Goal: Task Accomplishment & Management: Complete application form

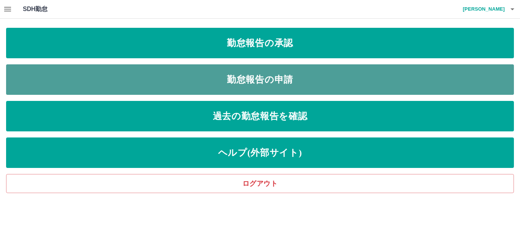
click at [272, 76] on link "勤怠報告の申請" at bounding box center [260, 79] width 508 height 30
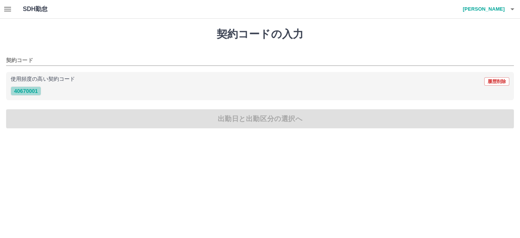
click at [22, 92] on button "40670001" at bounding box center [26, 90] width 30 height 9
type input "********"
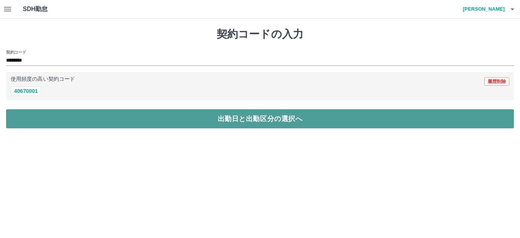
click at [52, 120] on button "出勤日と出勤区分の選択へ" at bounding box center [260, 118] width 508 height 19
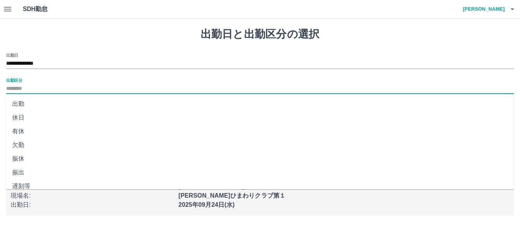
click at [28, 85] on input "出勤区分" at bounding box center [260, 89] width 508 height 10
click at [19, 104] on li "出勤" at bounding box center [260, 104] width 508 height 14
type input "**"
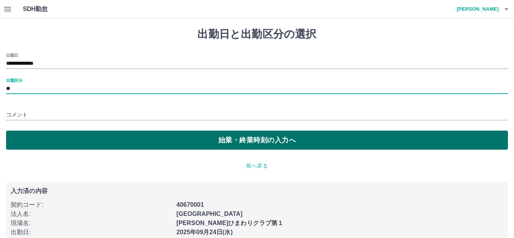
click at [32, 137] on button "始業・終業時刻の入力へ" at bounding box center [257, 140] width 502 height 19
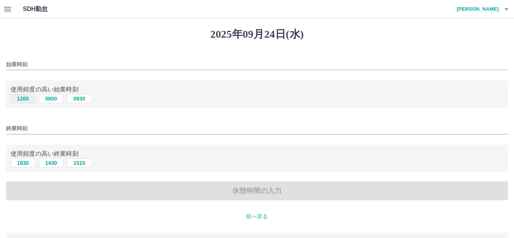
click at [24, 98] on button "1200" at bounding box center [23, 98] width 24 height 9
type input "****"
click at [23, 161] on button "1830" at bounding box center [23, 162] width 24 height 9
type input "****"
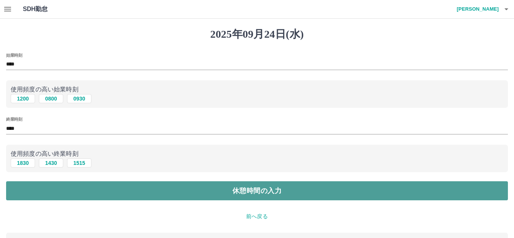
click at [51, 192] on button "休憩時間の入力" at bounding box center [257, 190] width 502 height 19
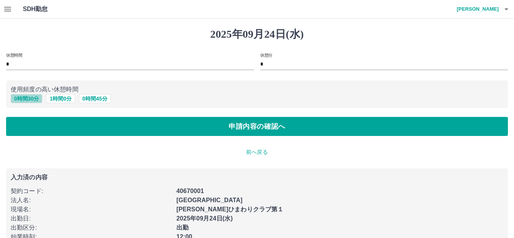
click at [29, 97] on button "0 時間 30 分" at bounding box center [27, 98] width 32 height 9
type input "**"
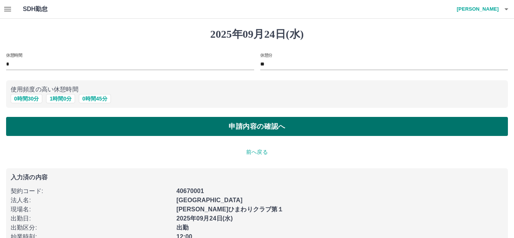
click at [62, 129] on button "申請内容の確認へ" at bounding box center [257, 126] width 502 height 19
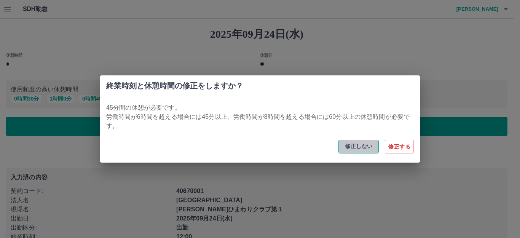
click at [357, 146] on button "修正しない" at bounding box center [359, 147] width 40 height 14
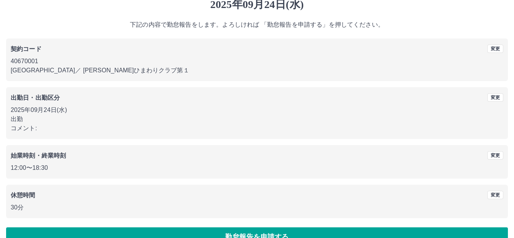
scroll to position [47, 0]
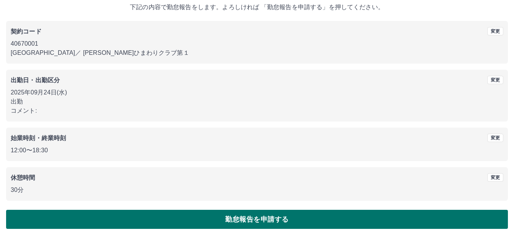
click at [152, 222] on button "勤怠報告を申請する" at bounding box center [257, 219] width 502 height 19
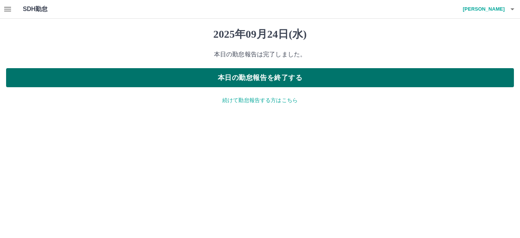
click at [222, 75] on button "本日の勤怠報告を終了する" at bounding box center [260, 77] width 508 height 19
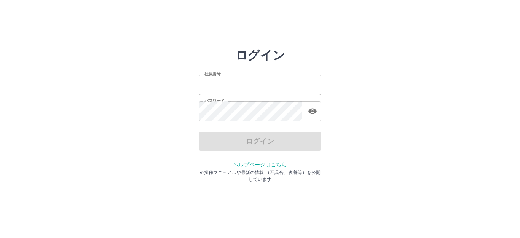
type input "*******"
click at [248, 146] on div "ログイン" at bounding box center [260, 141] width 122 height 19
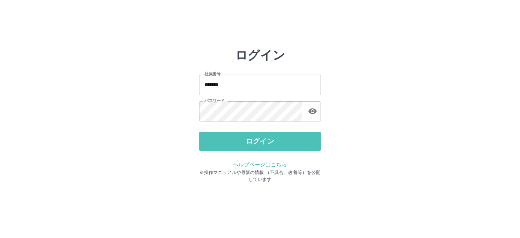
click at [248, 146] on button "ログイン" at bounding box center [260, 141] width 122 height 19
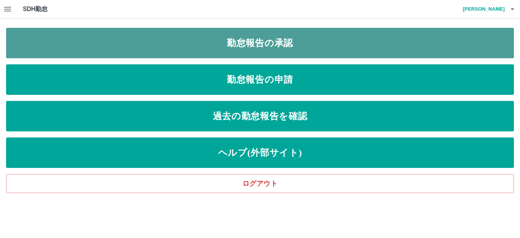
click at [314, 46] on link "勤怠報告の承認" at bounding box center [260, 43] width 508 height 30
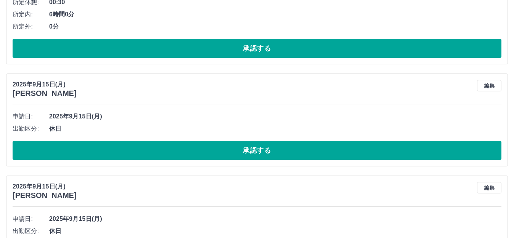
scroll to position [228, 0]
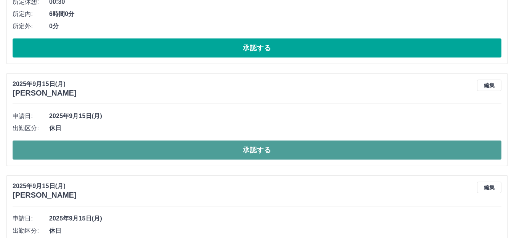
click at [45, 155] on button "承認する" at bounding box center [257, 150] width 489 height 19
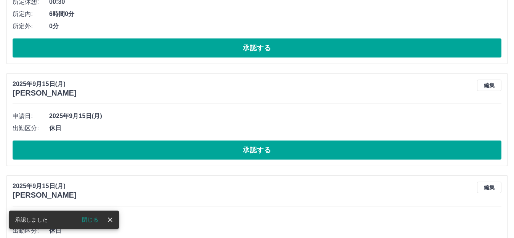
click at [89, 219] on button "閉じる" at bounding box center [90, 219] width 29 height 11
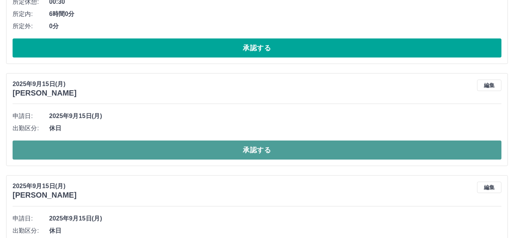
click at [75, 150] on button "承認する" at bounding box center [257, 150] width 489 height 19
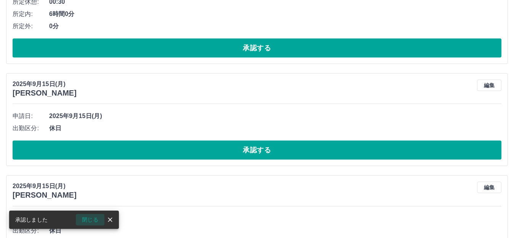
click at [88, 220] on button "閉じる" at bounding box center [90, 219] width 29 height 11
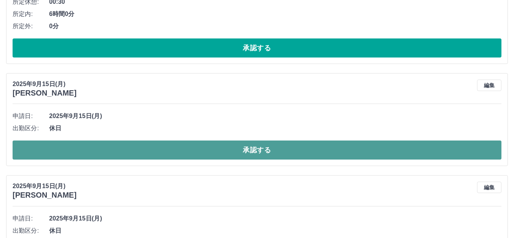
click at [74, 149] on button "承認する" at bounding box center [257, 150] width 489 height 19
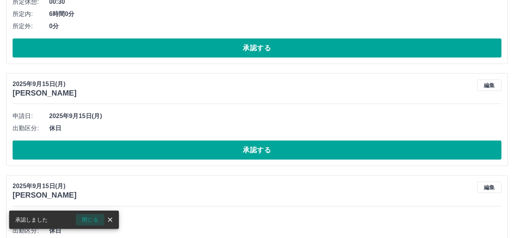
click at [87, 221] on button "閉じる" at bounding box center [90, 219] width 29 height 11
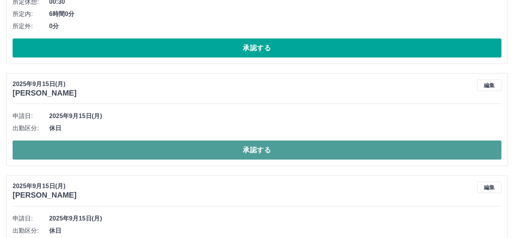
click at [66, 152] on button "承認する" at bounding box center [257, 150] width 489 height 19
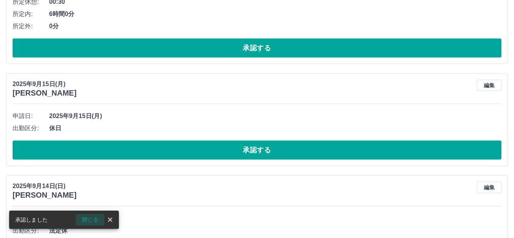
click at [89, 221] on button "閉じる" at bounding box center [90, 219] width 29 height 11
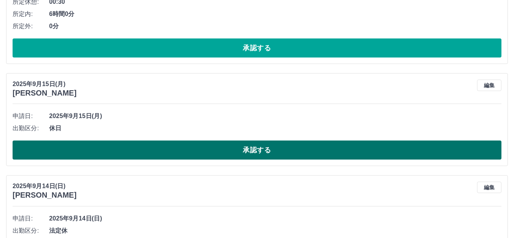
click at [61, 149] on button "承認する" at bounding box center [257, 150] width 489 height 19
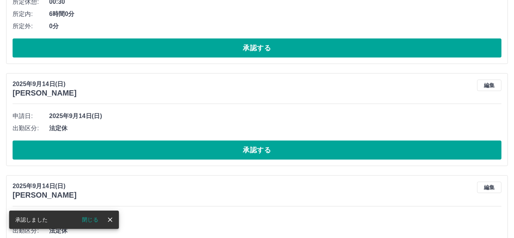
click at [90, 222] on button "閉じる" at bounding box center [90, 219] width 29 height 11
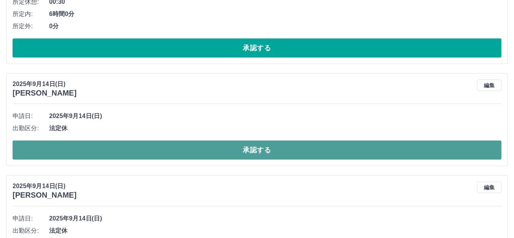
click at [60, 150] on button "承認する" at bounding box center [257, 150] width 489 height 19
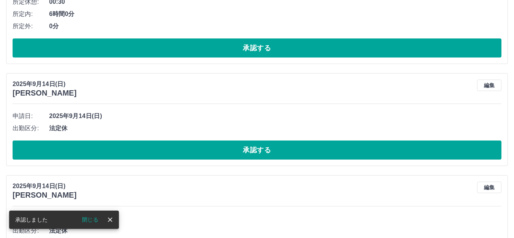
click at [89, 222] on button "閉じる" at bounding box center [90, 219] width 29 height 11
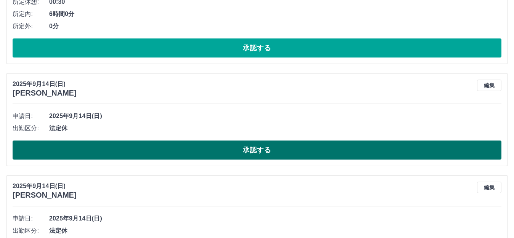
click at [59, 151] on button "承認する" at bounding box center [257, 150] width 489 height 19
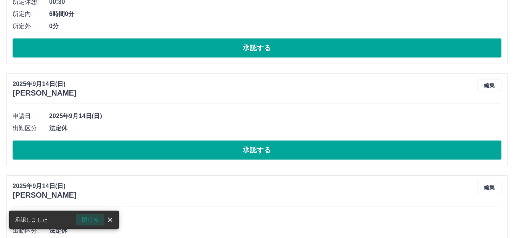
click at [86, 221] on button "閉じる" at bounding box center [90, 219] width 29 height 11
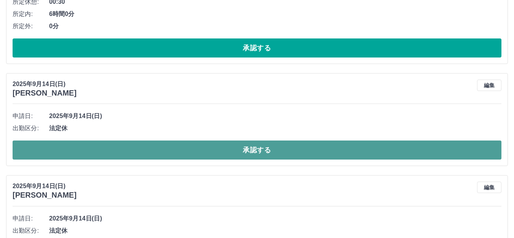
click at [67, 152] on button "承認する" at bounding box center [257, 150] width 489 height 19
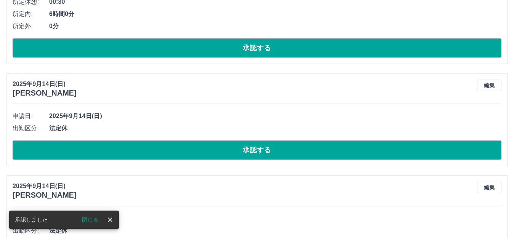
click at [92, 219] on button "閉じる" at bounding box center [90, 219] width 29 height 11
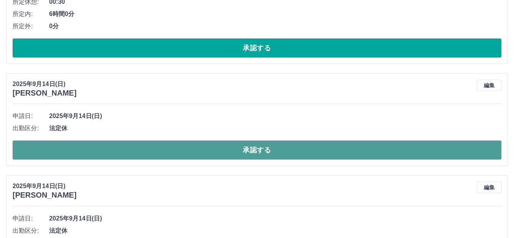
click at [65, 147] on button "承認する" at bounding box center [257, 150] width 489 height 19
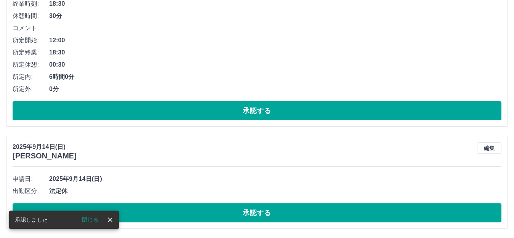
scroll to position [166, 0]
click at [89, 220] on button "閉じる" at bounding box center [90, 219] width 29 height 11
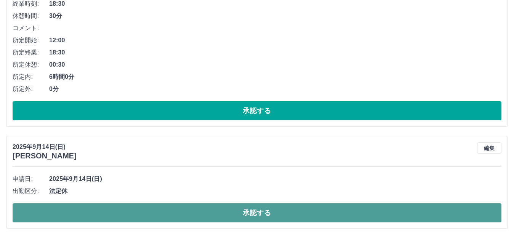
click at [80, 208] on button "承認する" at bounding box center [257, 212] width 489 height 19
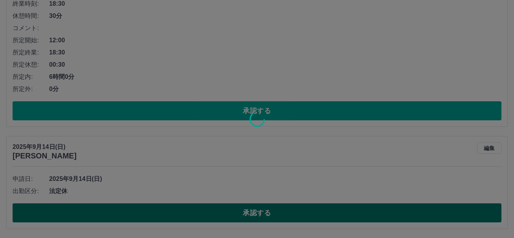
scroll to position [64, 0]
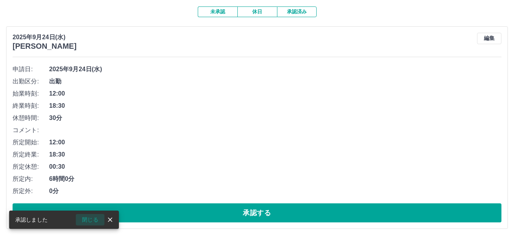
click at [86, 220] on button "閉じる" at bounding box center [90, 219] width 29 height 11
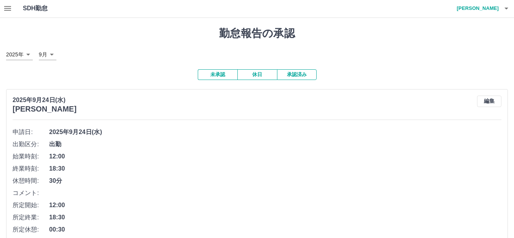
scroll to position [0, 0]
